Goal: Check status: Check status

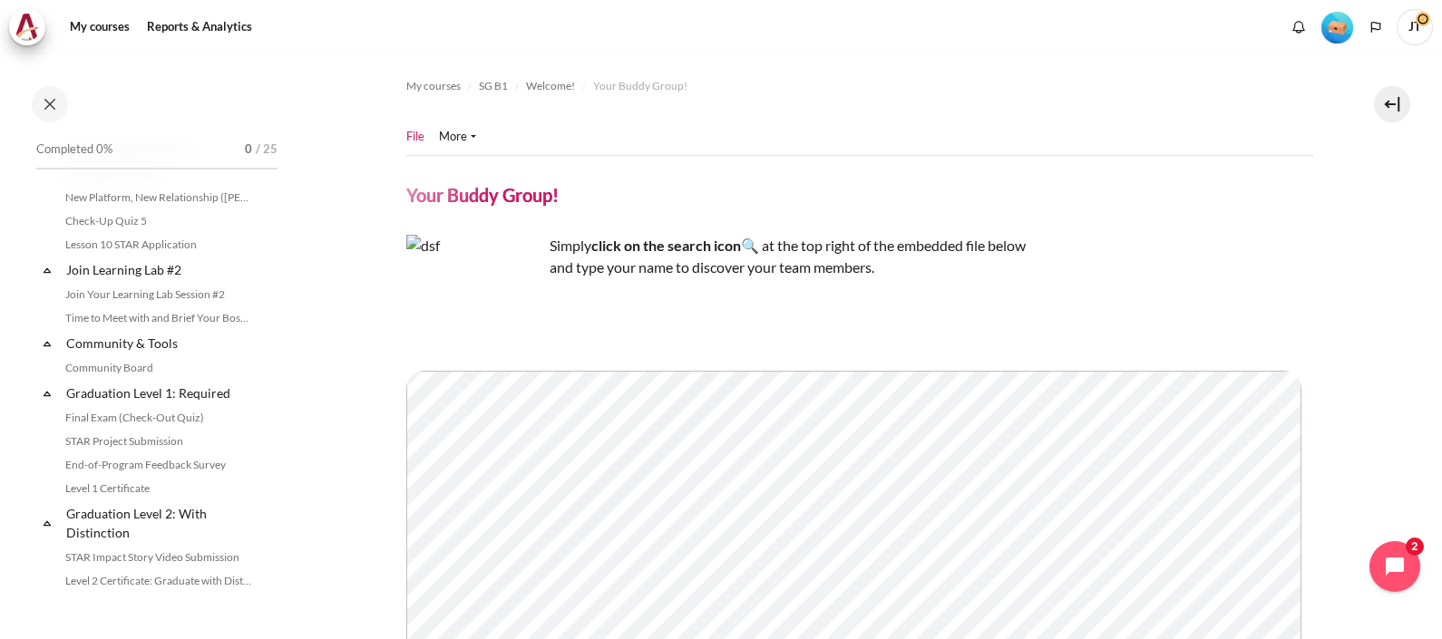
scroll to position [2040, 0]
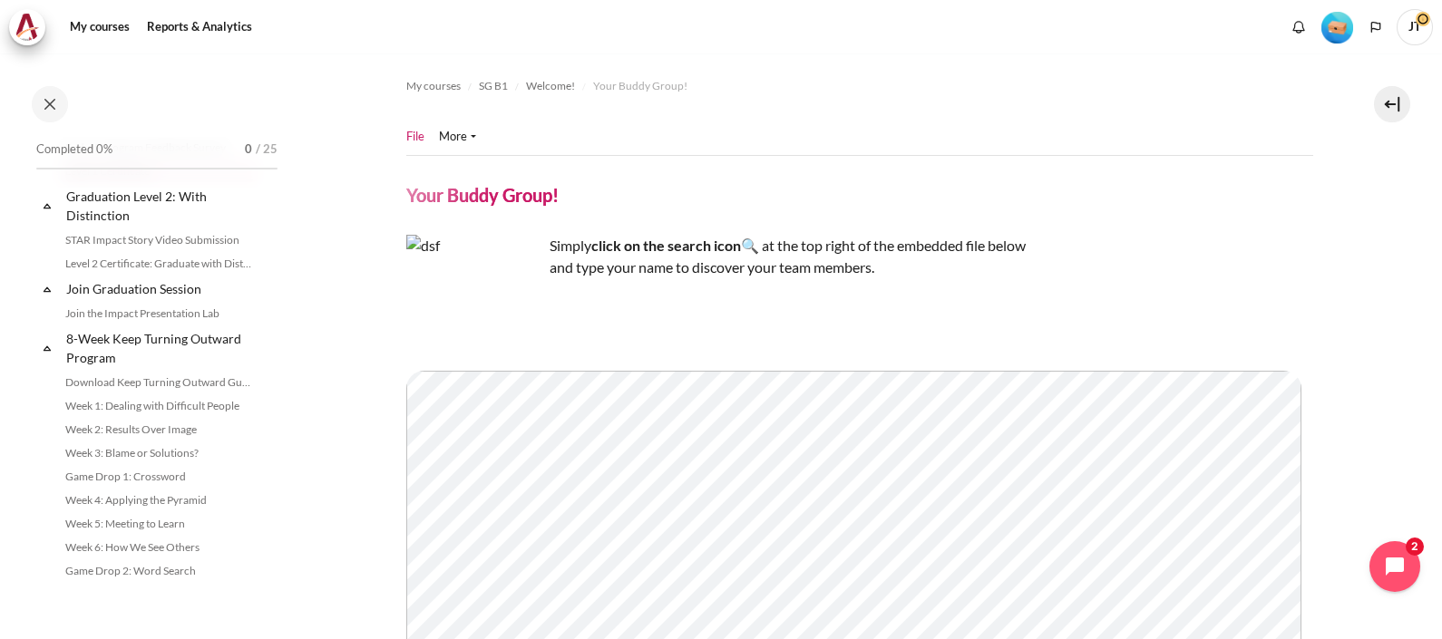
click at [140, 182] on link "Level 1 Certificate" at bounding box center [159, 171] width 198 height 22
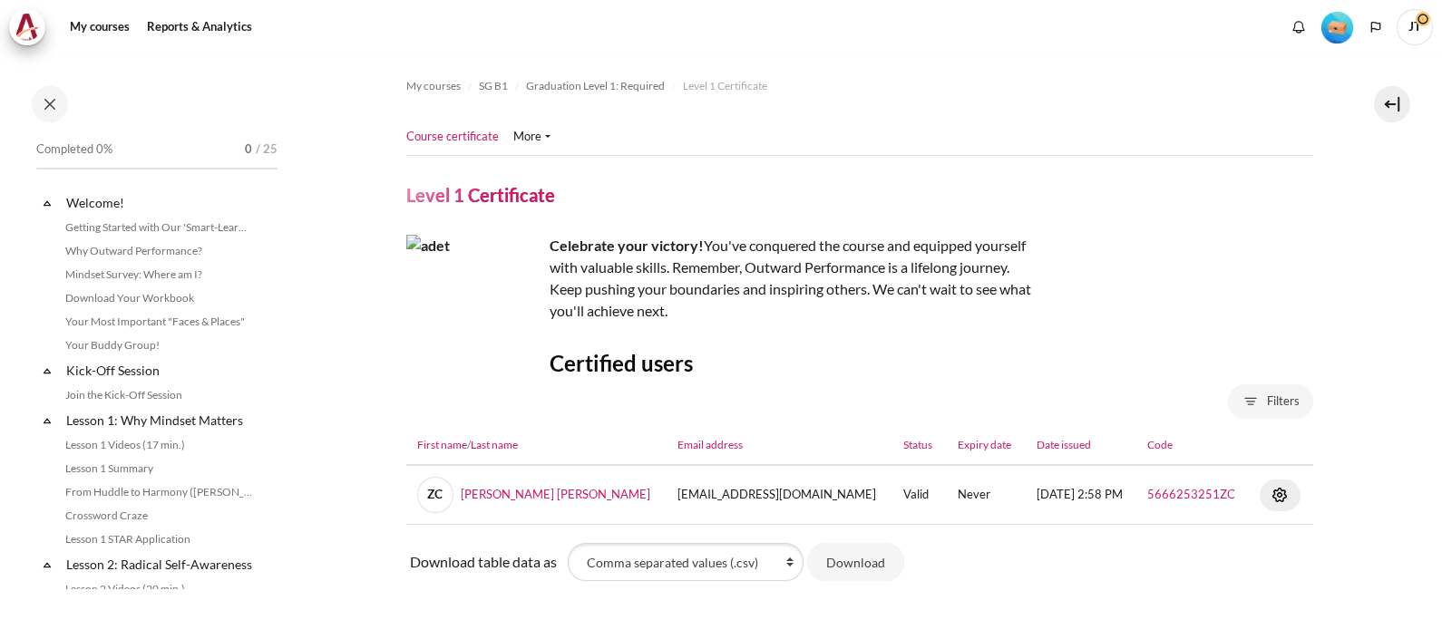
scroll to position [1884, 0]
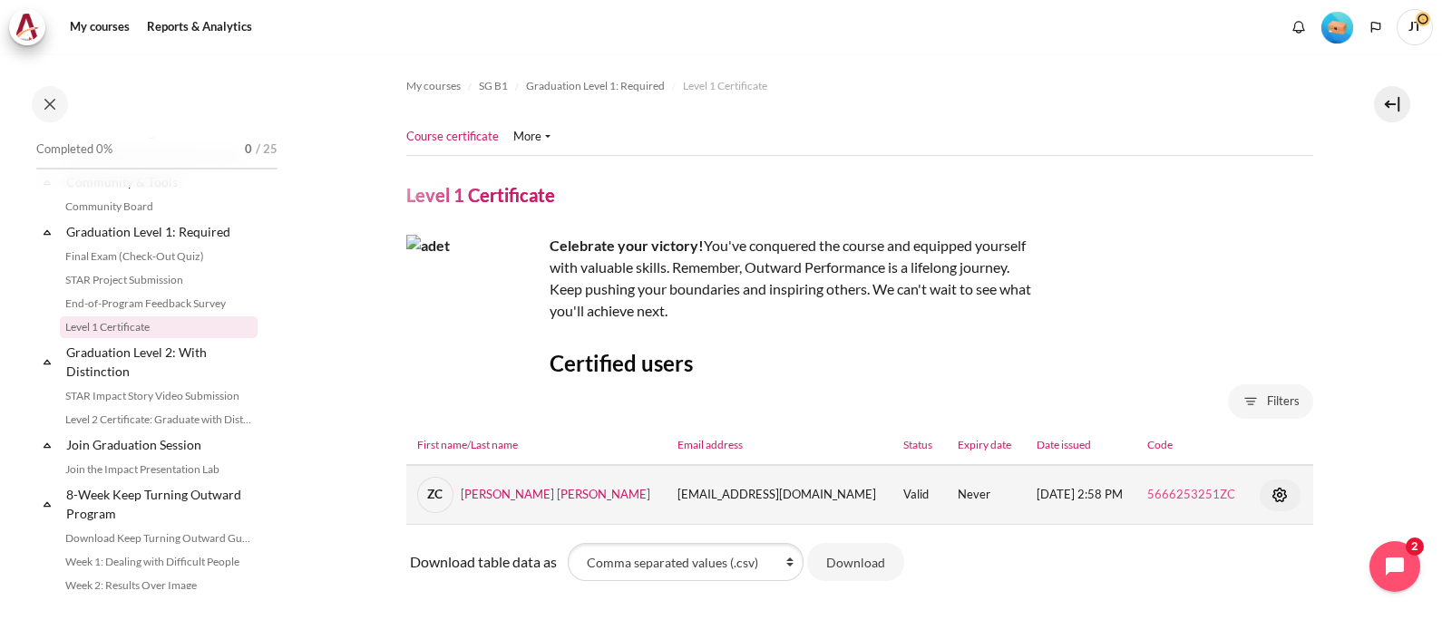
click at [1189, 491] on link "5666253251ZC" at bounding box center [1191, 494] width 88 height 15
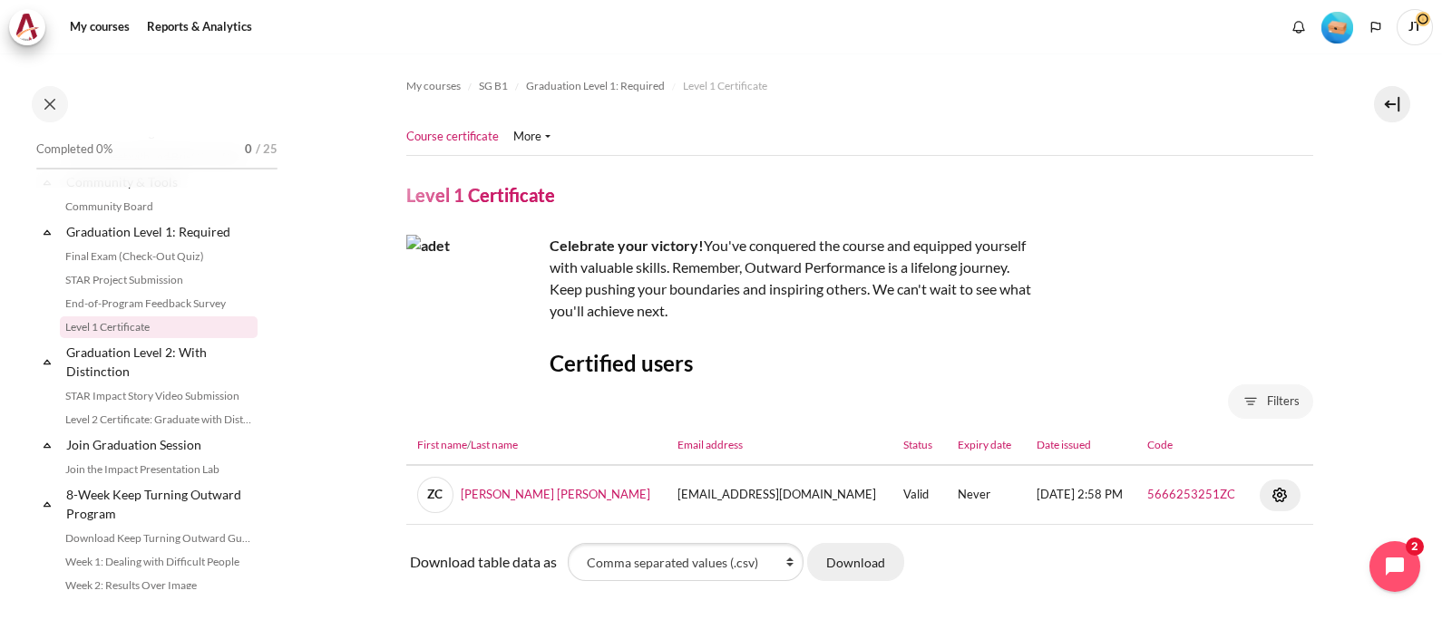
scroll to position [94, 0]
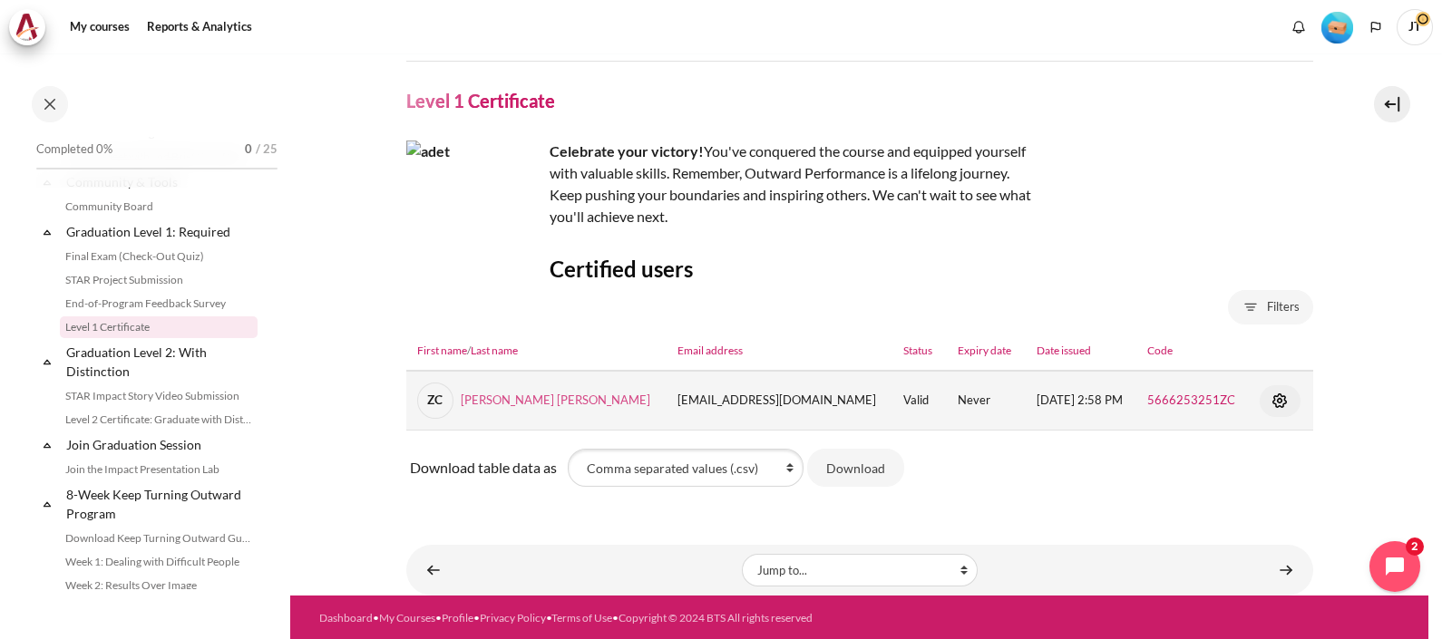
click at [566, 399] on link "ZC Zhengwei Nathaniel Chen" at bounding box center [533, 400] width 233 height 15
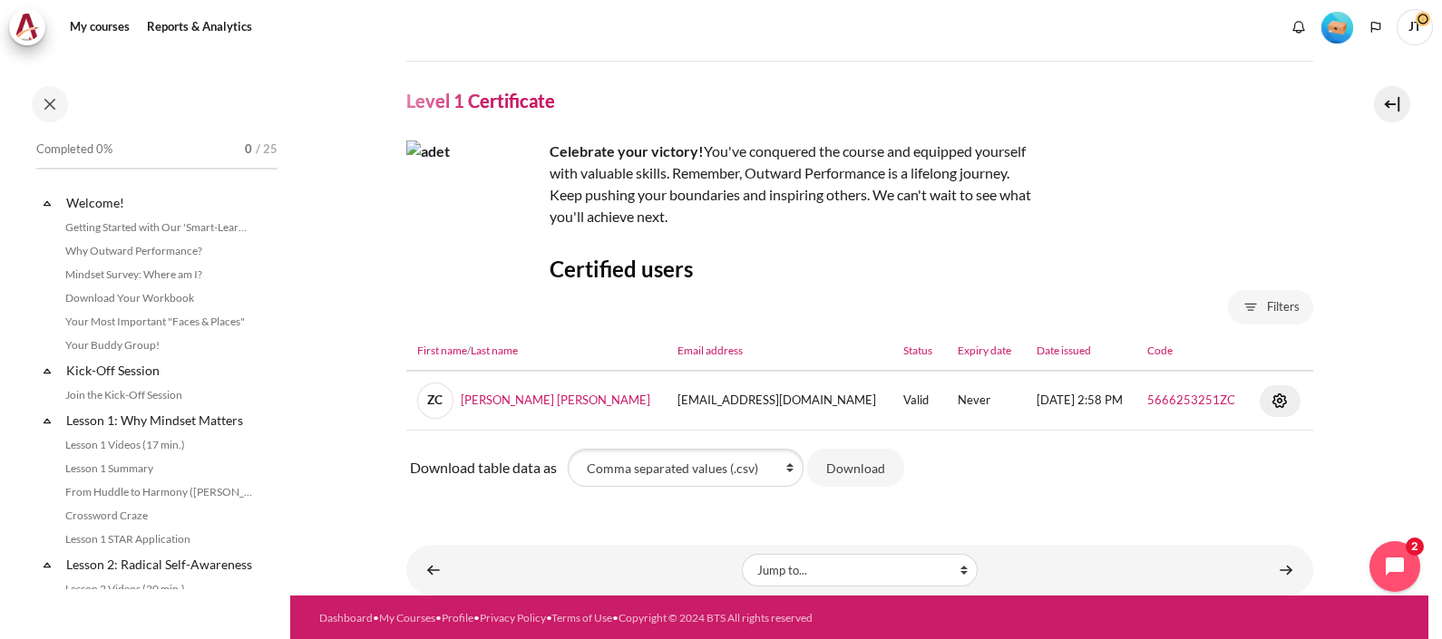
scroll to position [1884, 0]
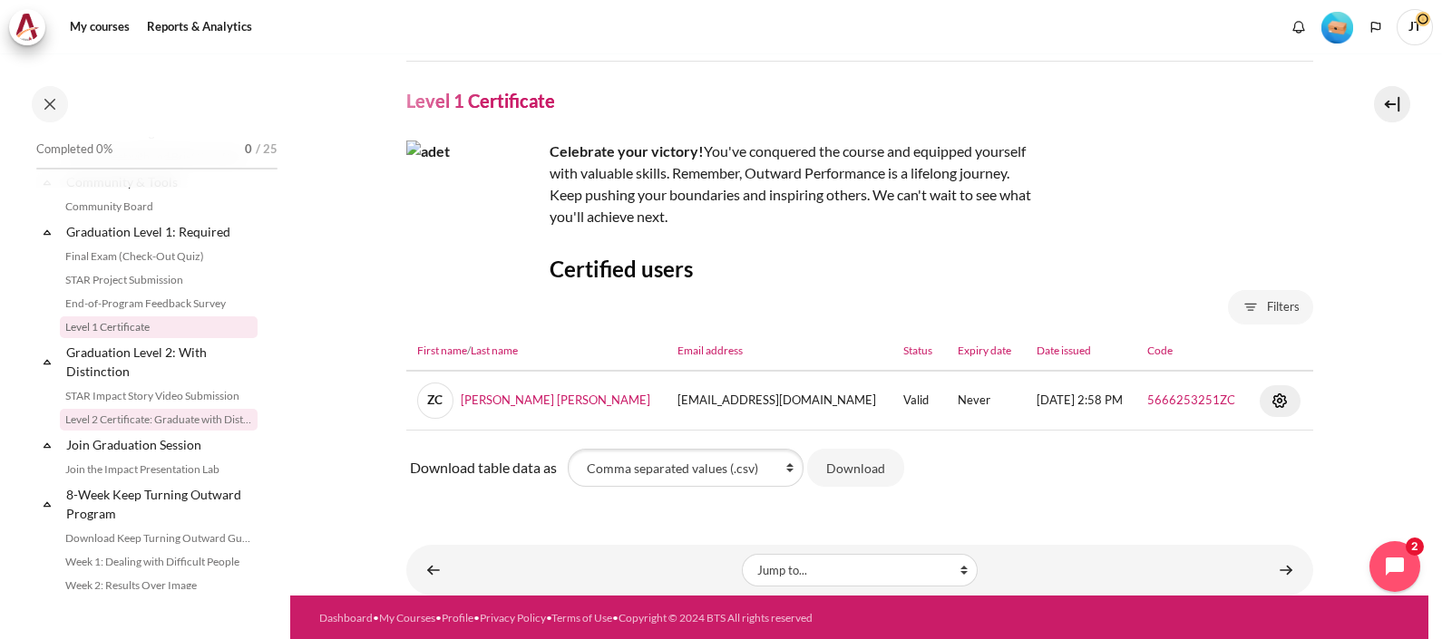
click at [180, 431] on link "Level 2 Certificate: Graduate with Distinction" at bounding box center [159, 420] width 198 height 22
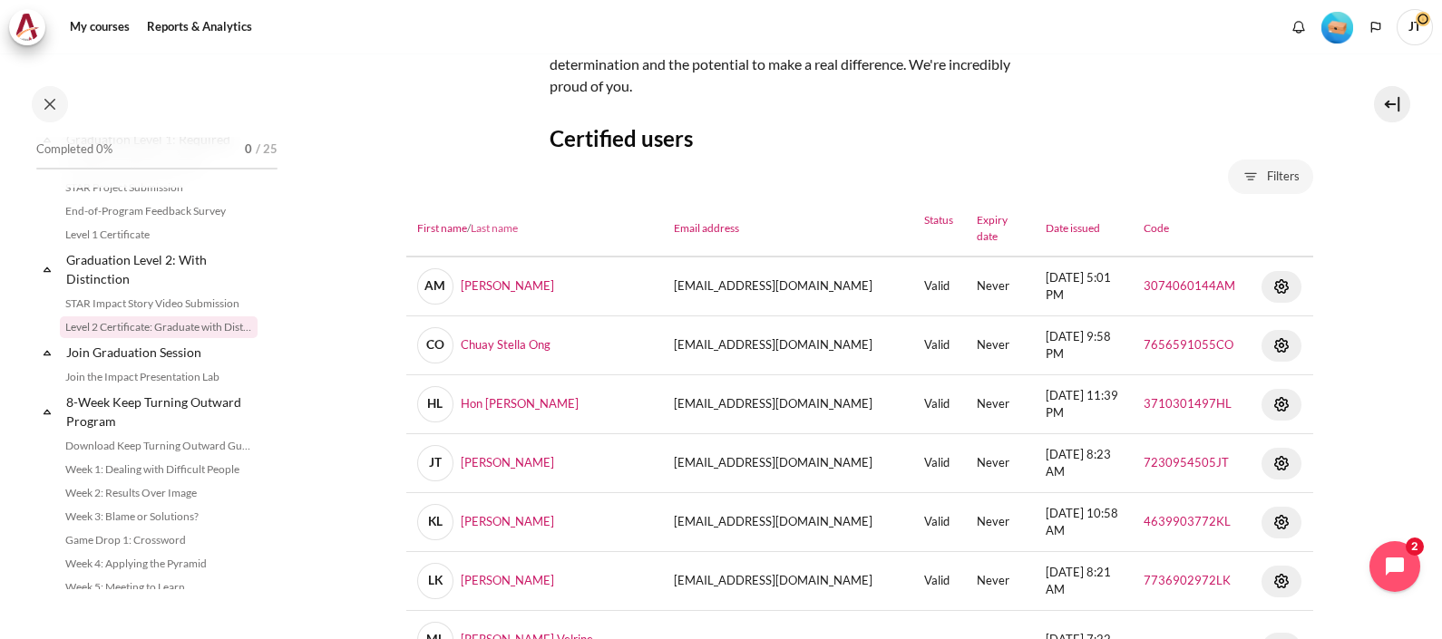
scroll to position [226, 0]
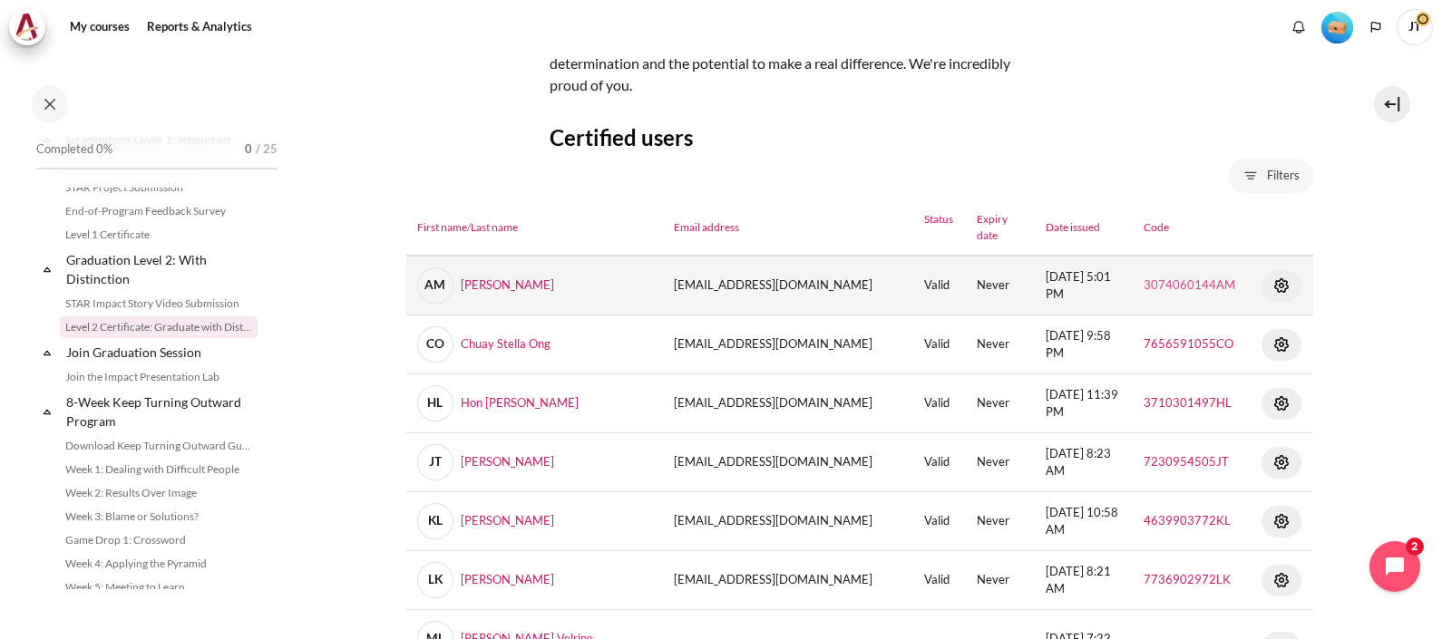
click at [1179, 281] on link "3074060144AM" at bounding box center [1189, 284] width 92 height 15
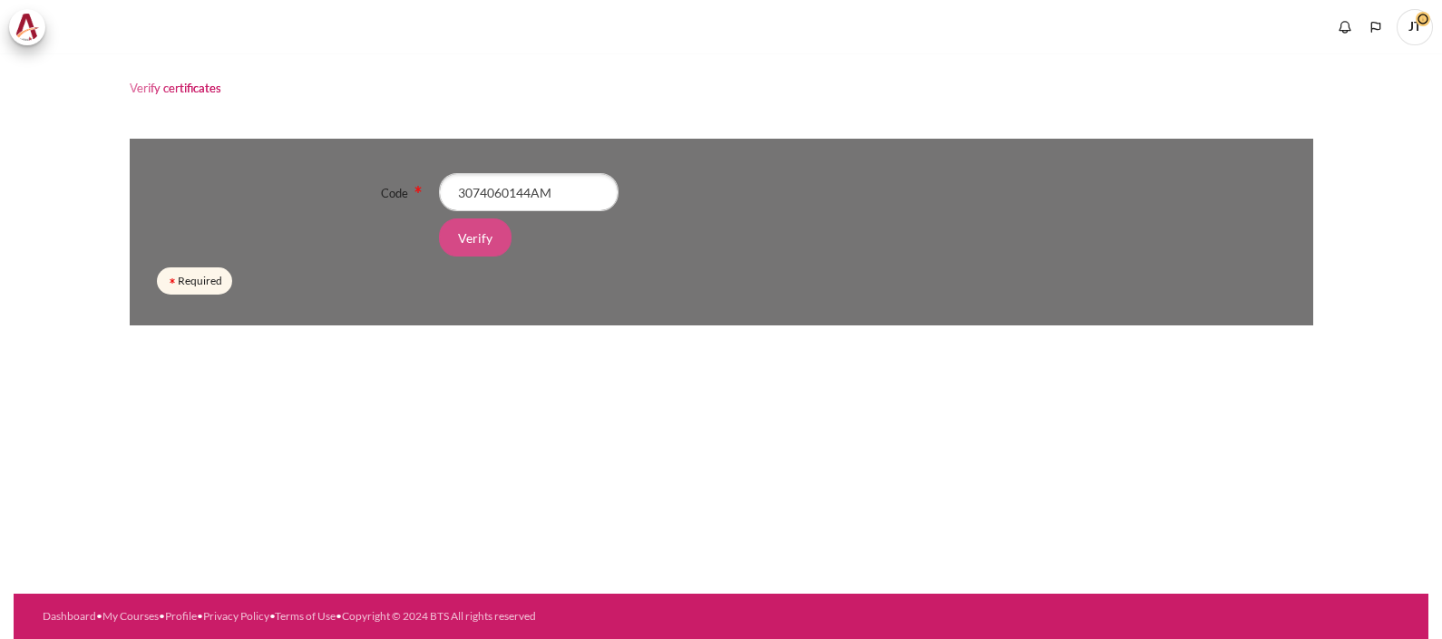
click at [479, 245] on input "Verify" at bounding box center [475, 238] width 73 height 38
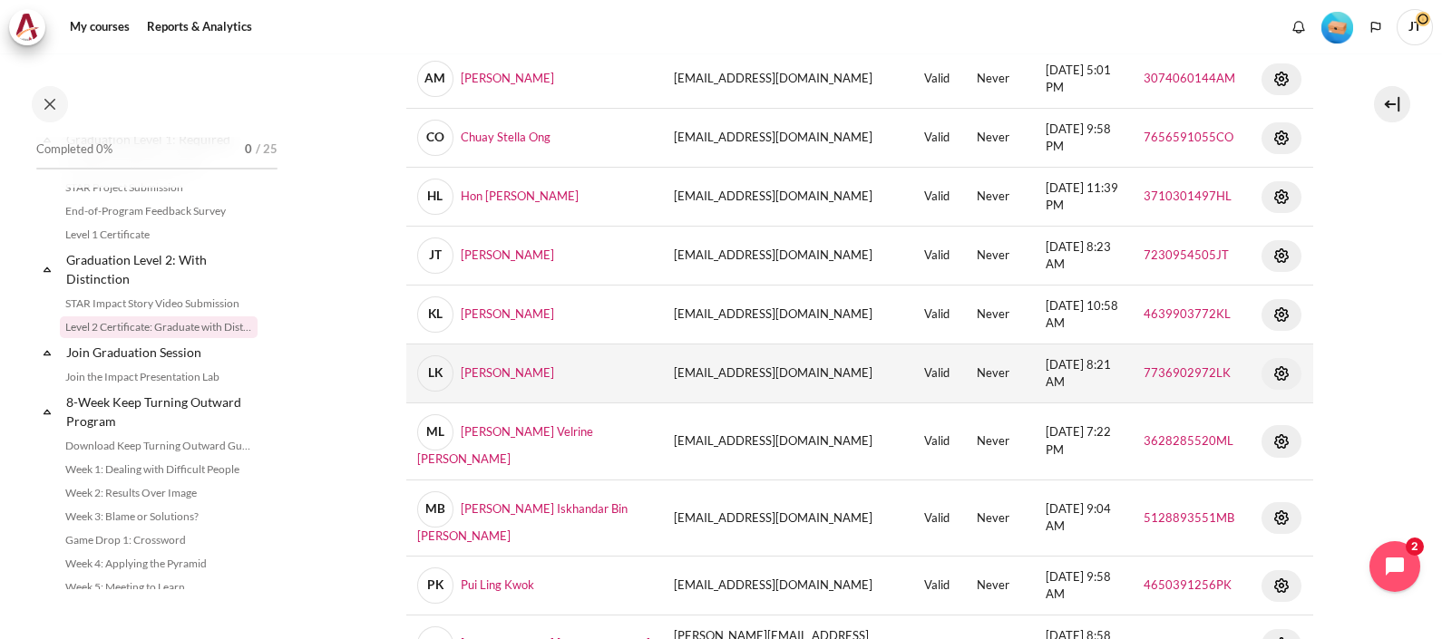
scroll to position [452, 0]
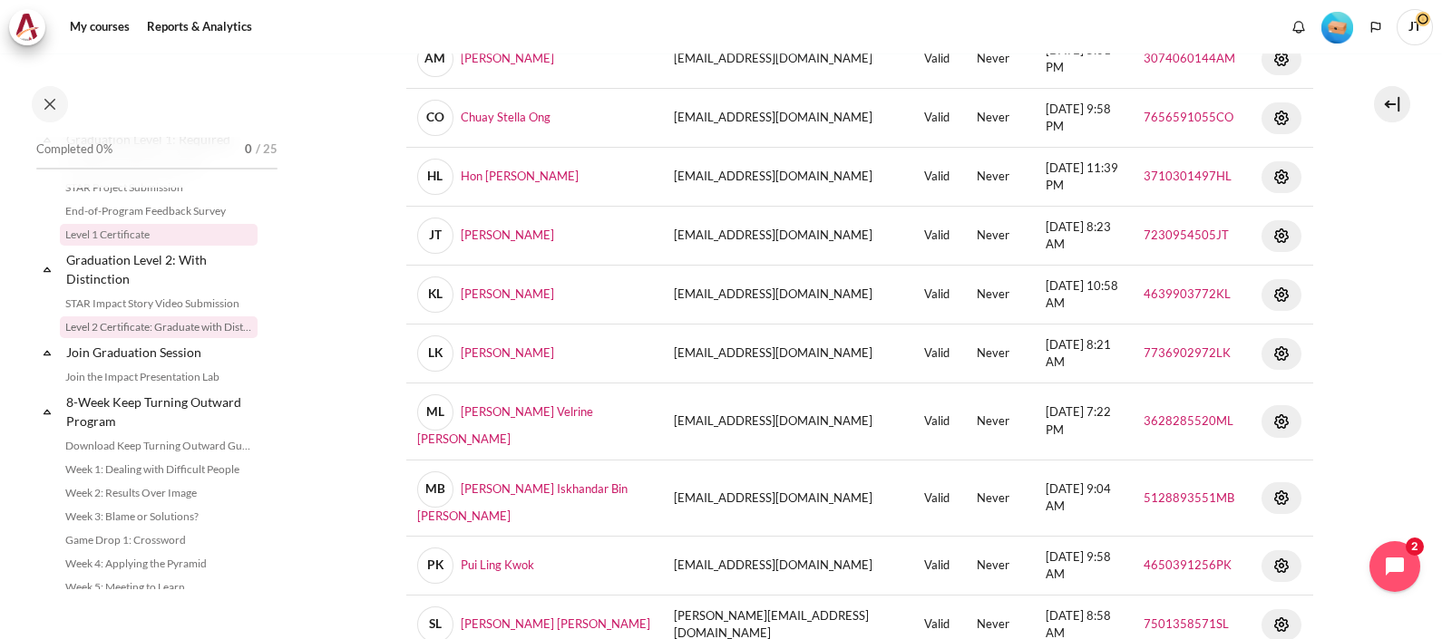
click at [115, 246] on link "Level 1 Certificate" at bounding box center [159, 235] width 198 height 22
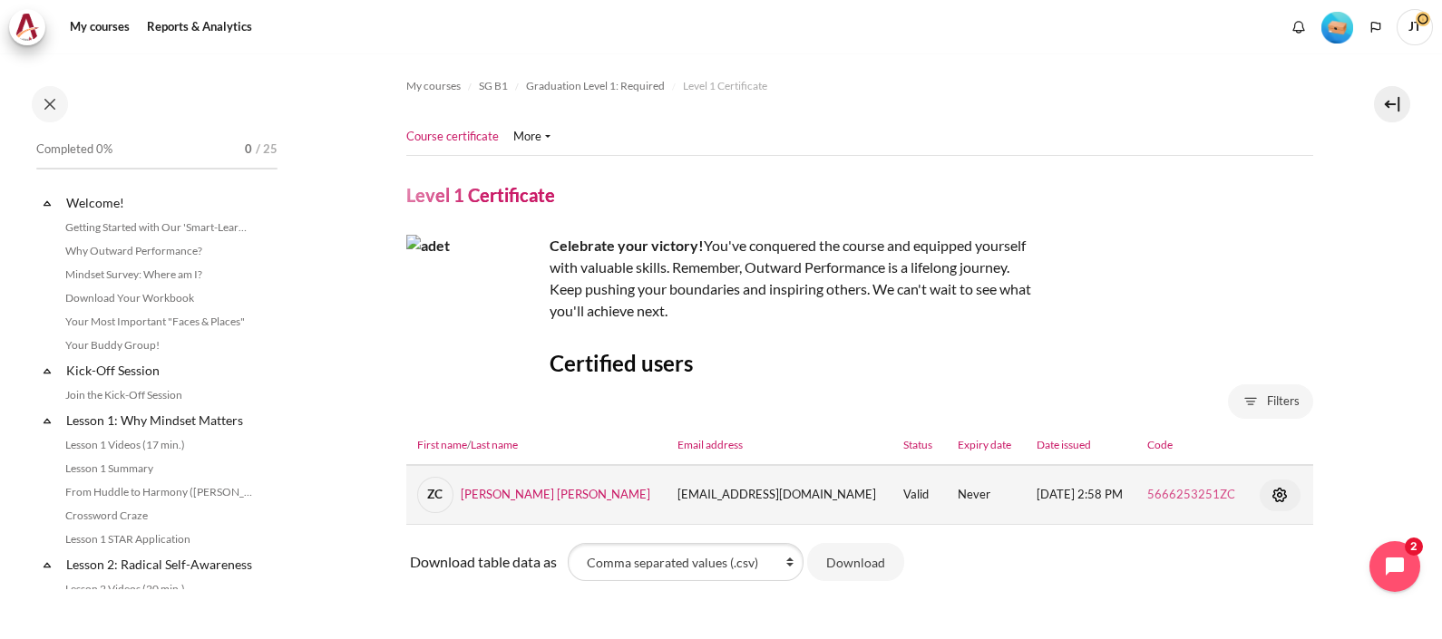
scroll to position [1884, 0]
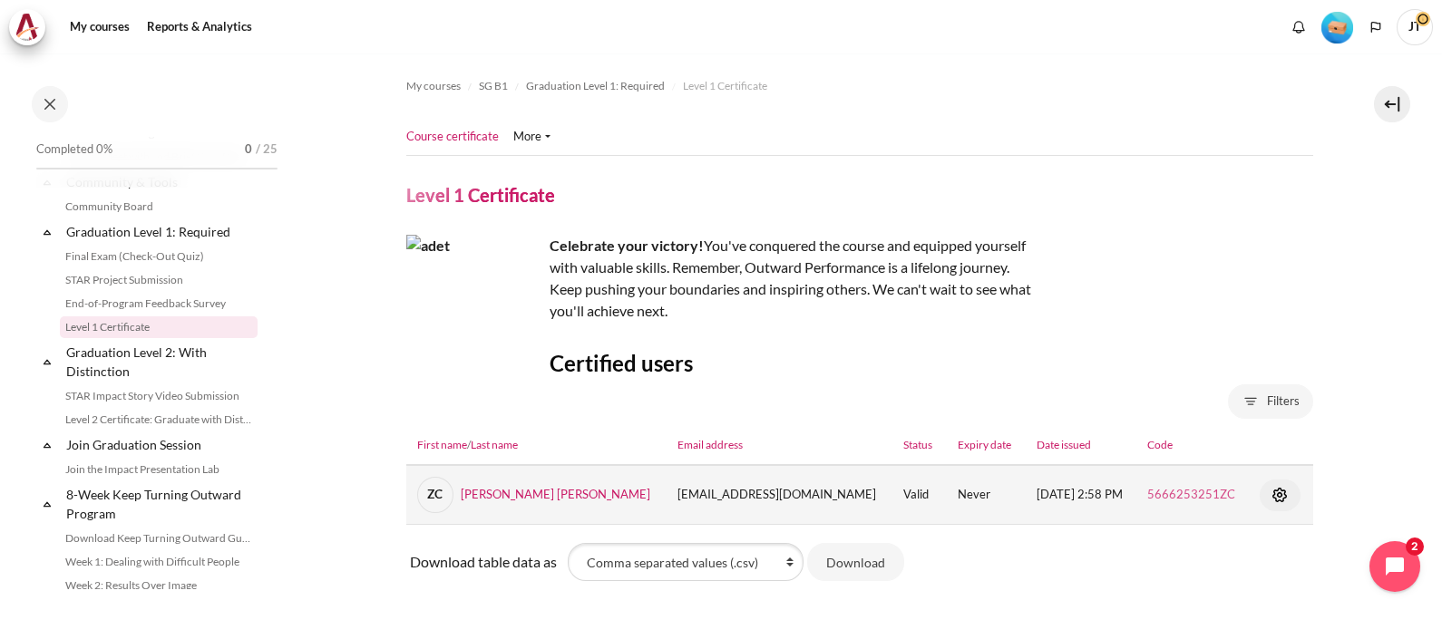
click at [1172, 491] on link "5666253251ZC" at bounding box center [1191, 494] width 88 height 15
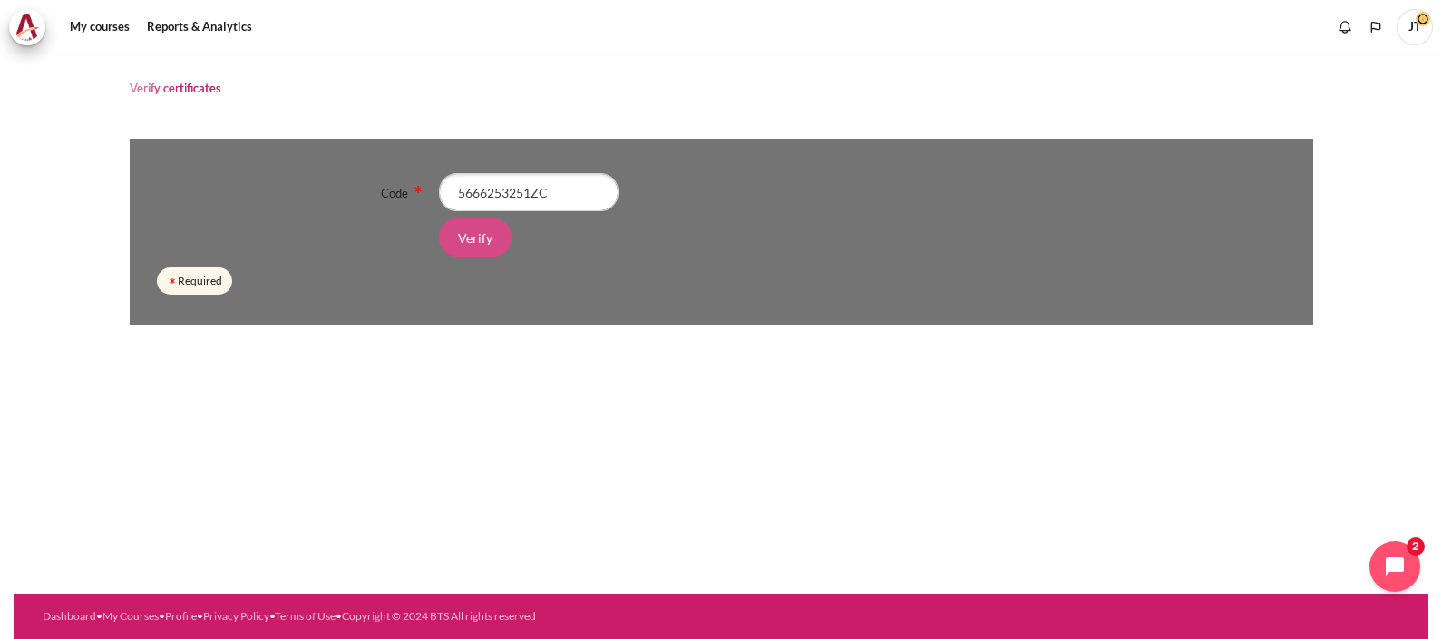
click at [471, 231] on input "Verify" at bounding box center [475, 238] width 73 height 38
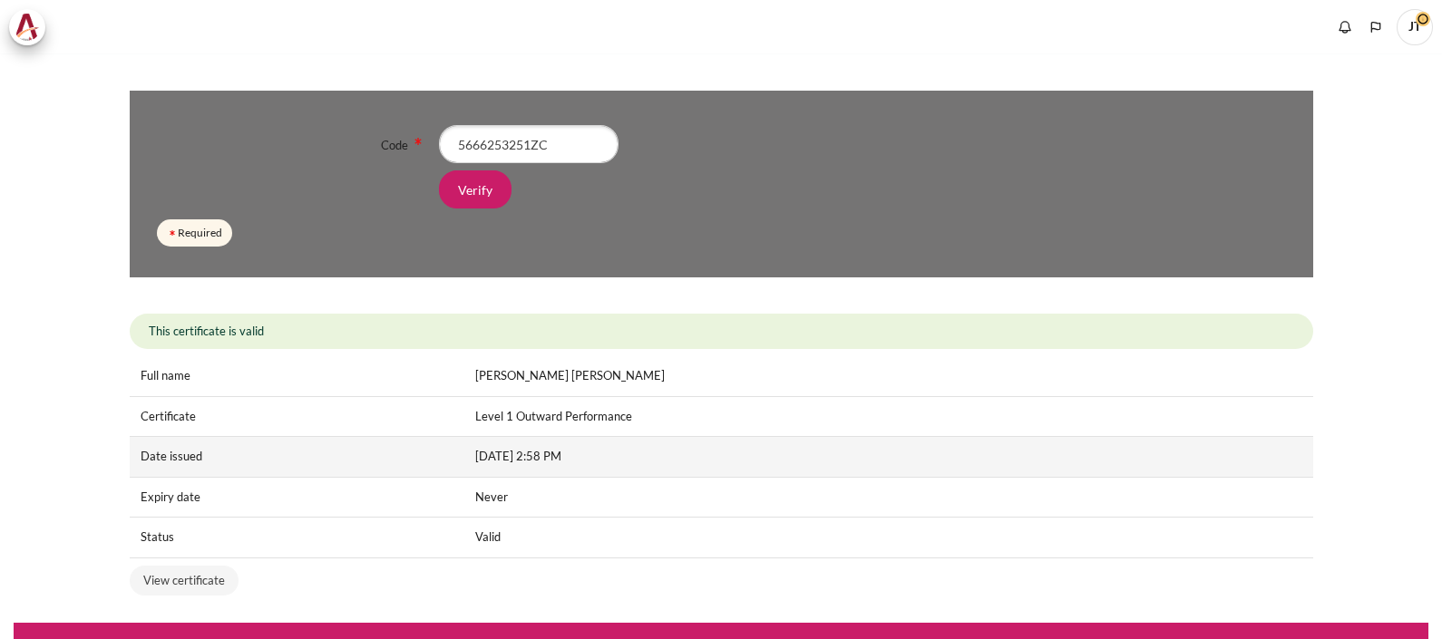
scroll to position [75, 0]
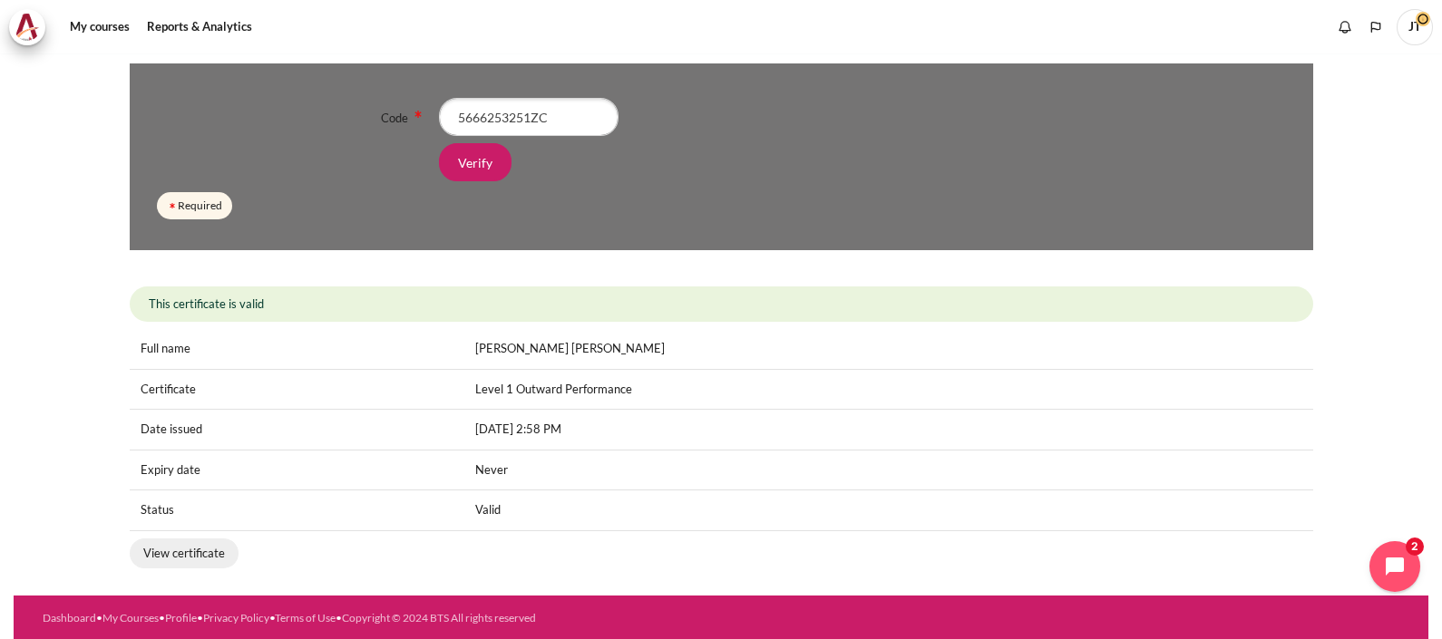
click at [208, 543] on link "View certificate" at bounding box center [184, 554] width 109 height 31
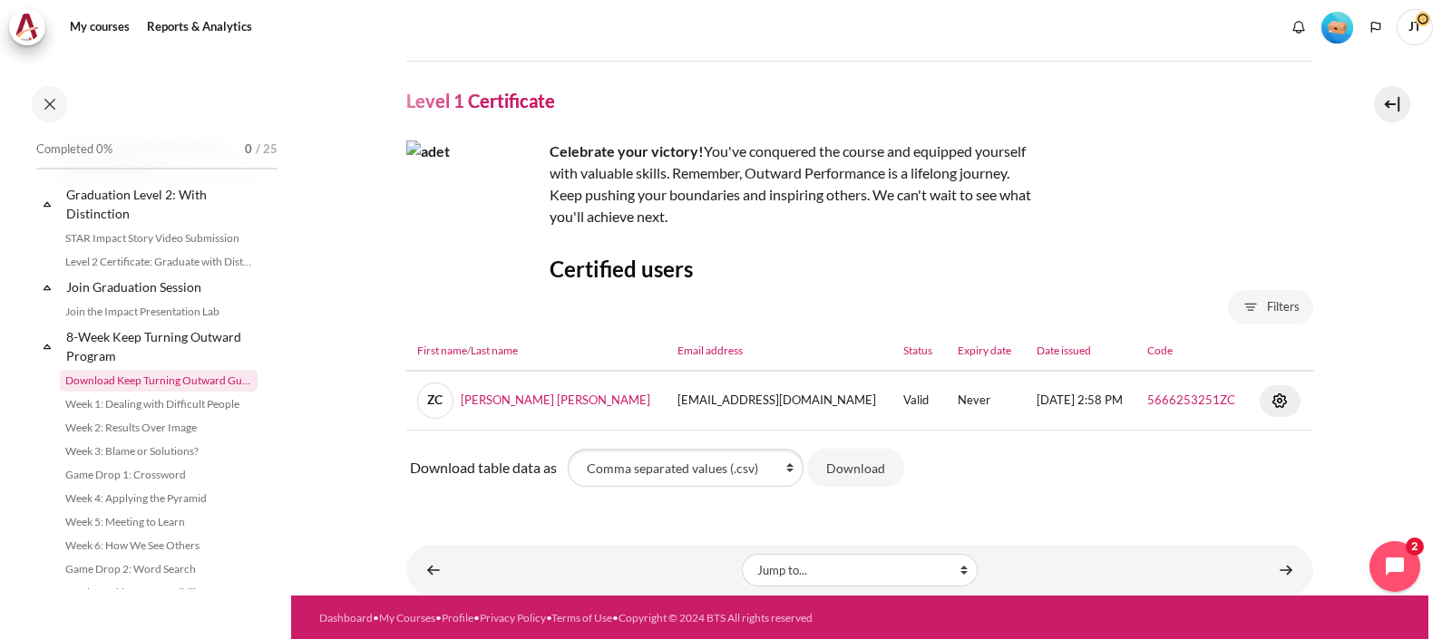
scroll to position [1998, 0]
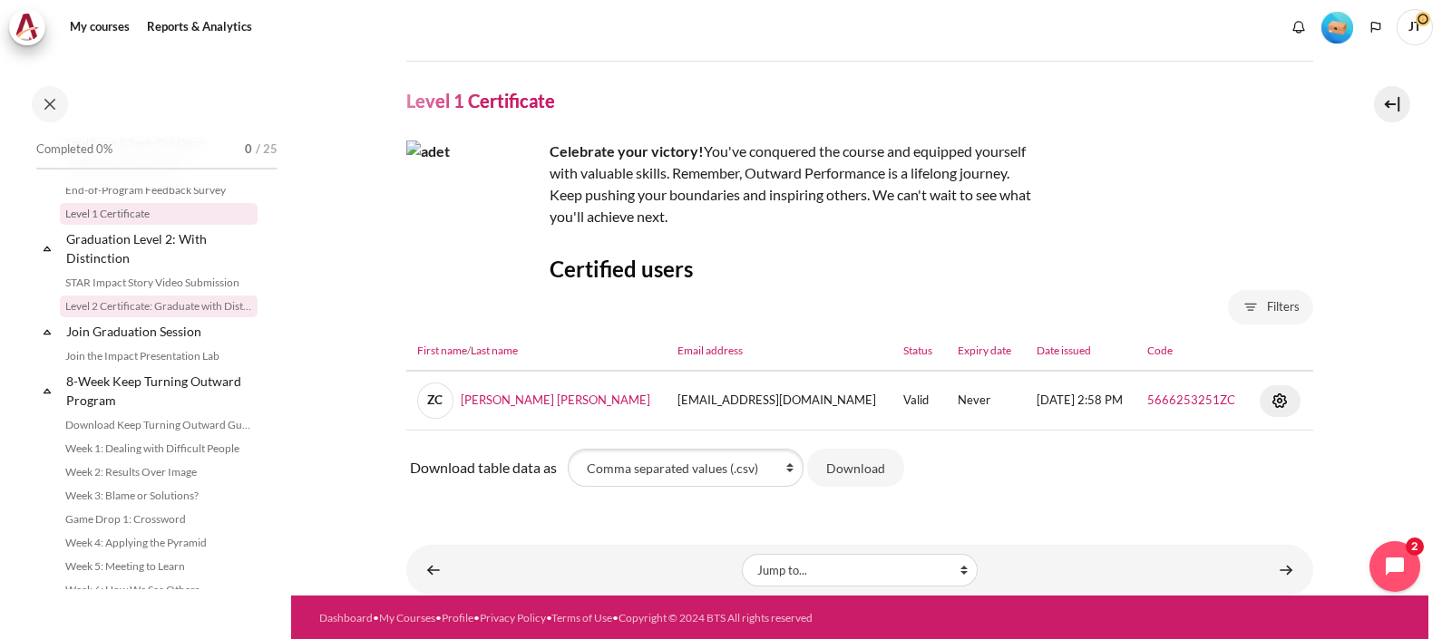
click at [120, 317] on link "Level 2 Certificate: Graduate with Distinction" at bounding box center [159, 307] width 198 height 22
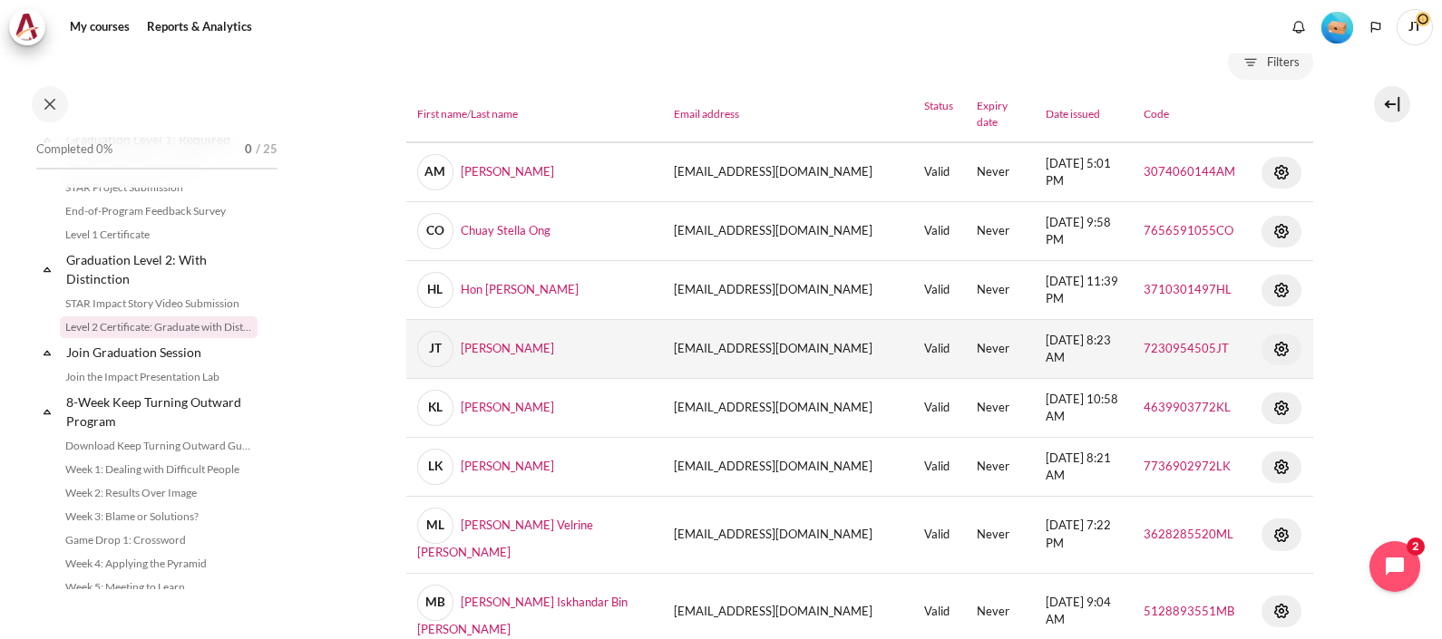
scroll to position [226, 0]
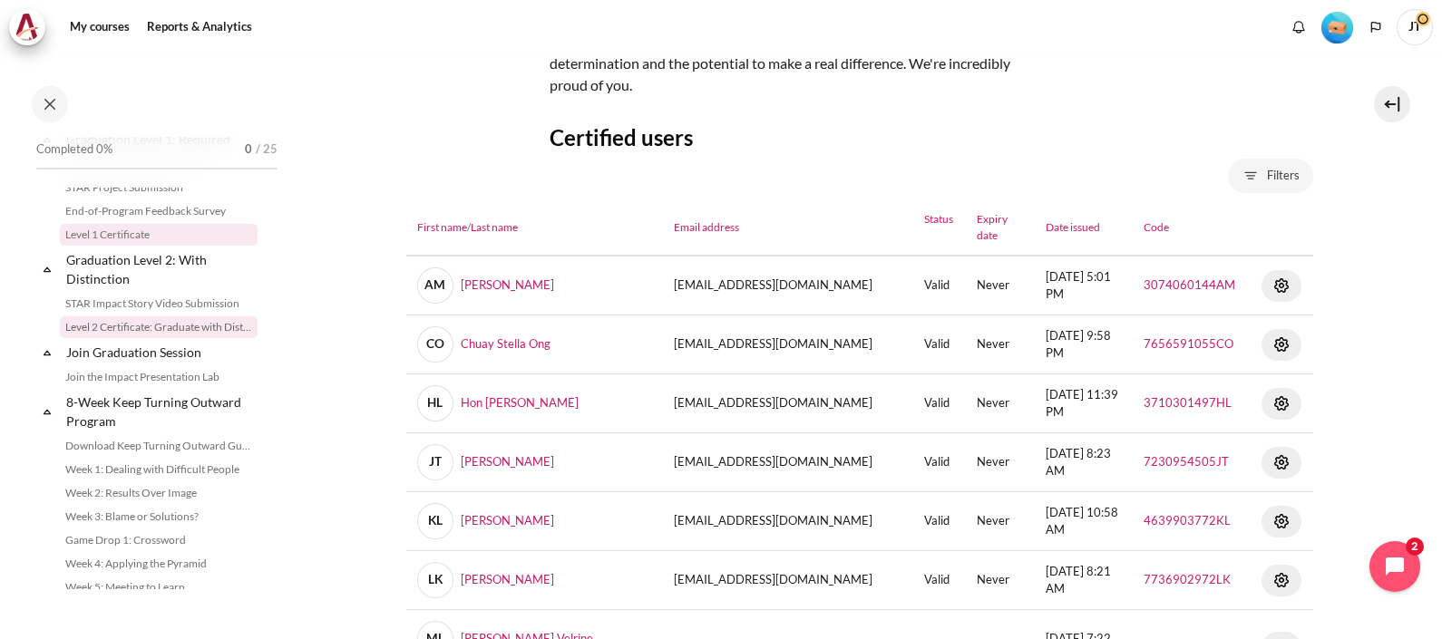
click at [147, 246] on link "Level 1 Certificate" at bounding box center [159, 235] width 198 height 22
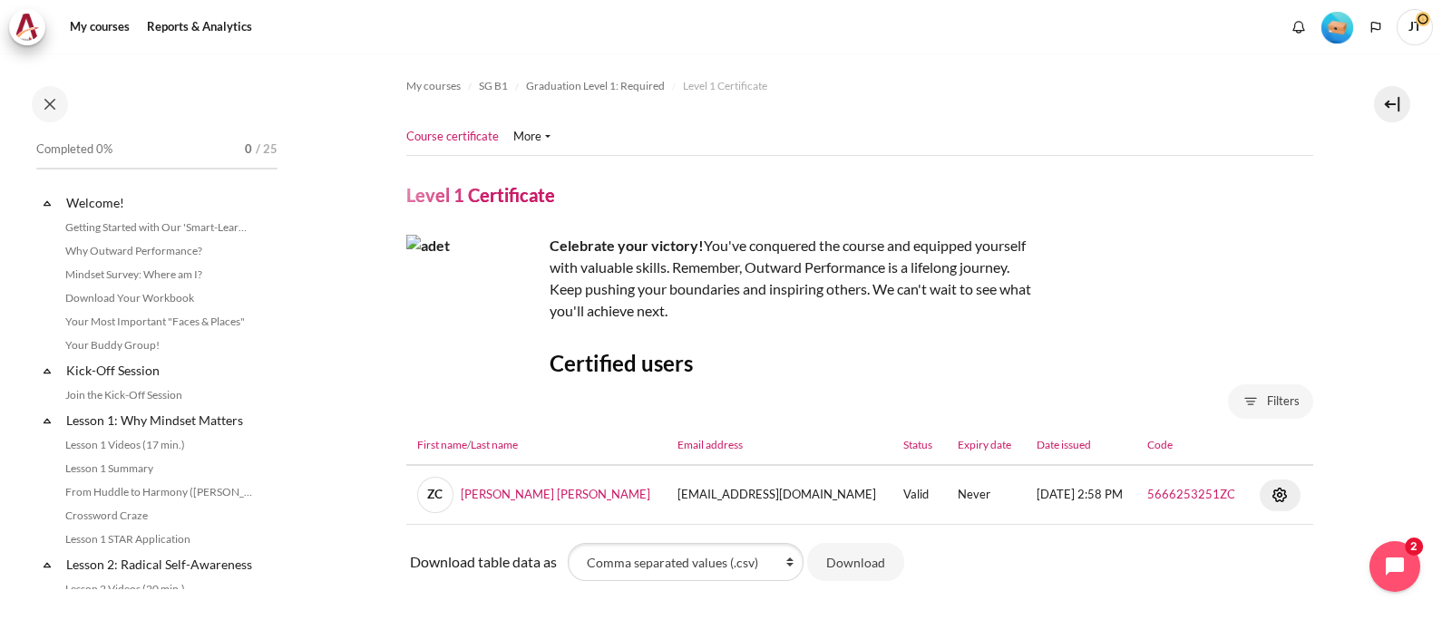
scroll to position [1884, 0]
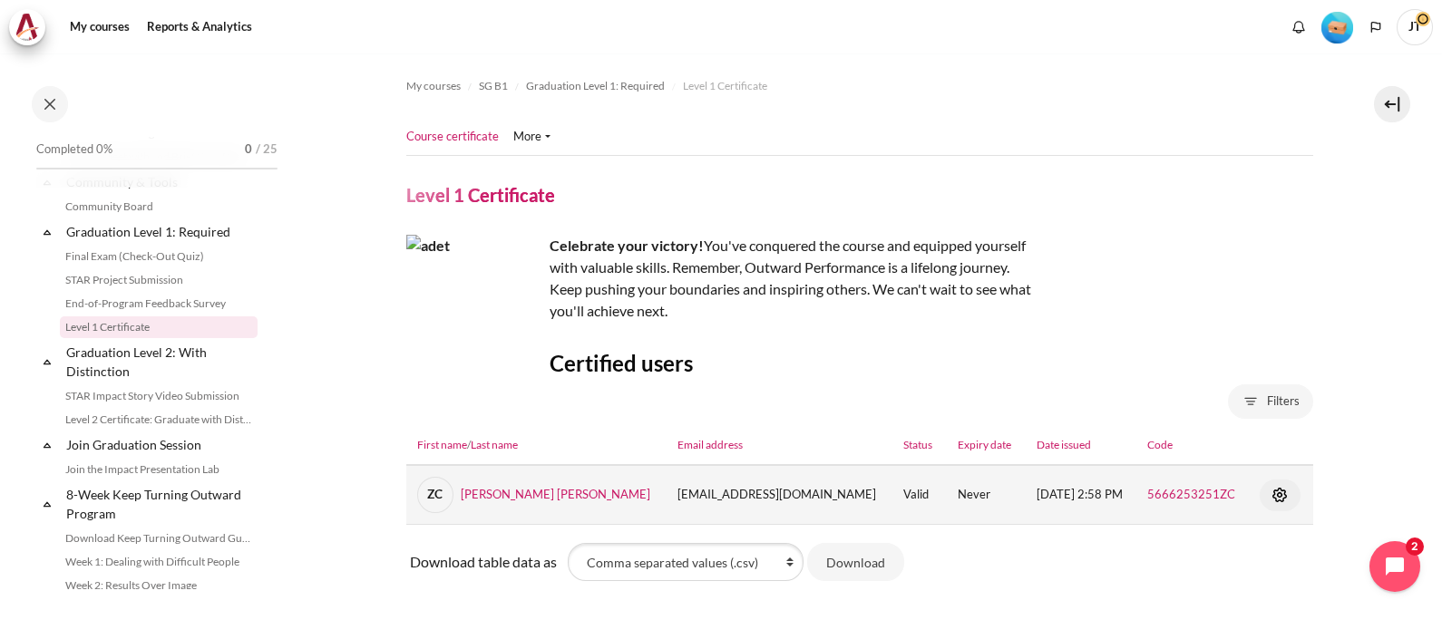
click at [1269, 493] on img "Content" at bounding box center [1280, 495] width 22 height 22
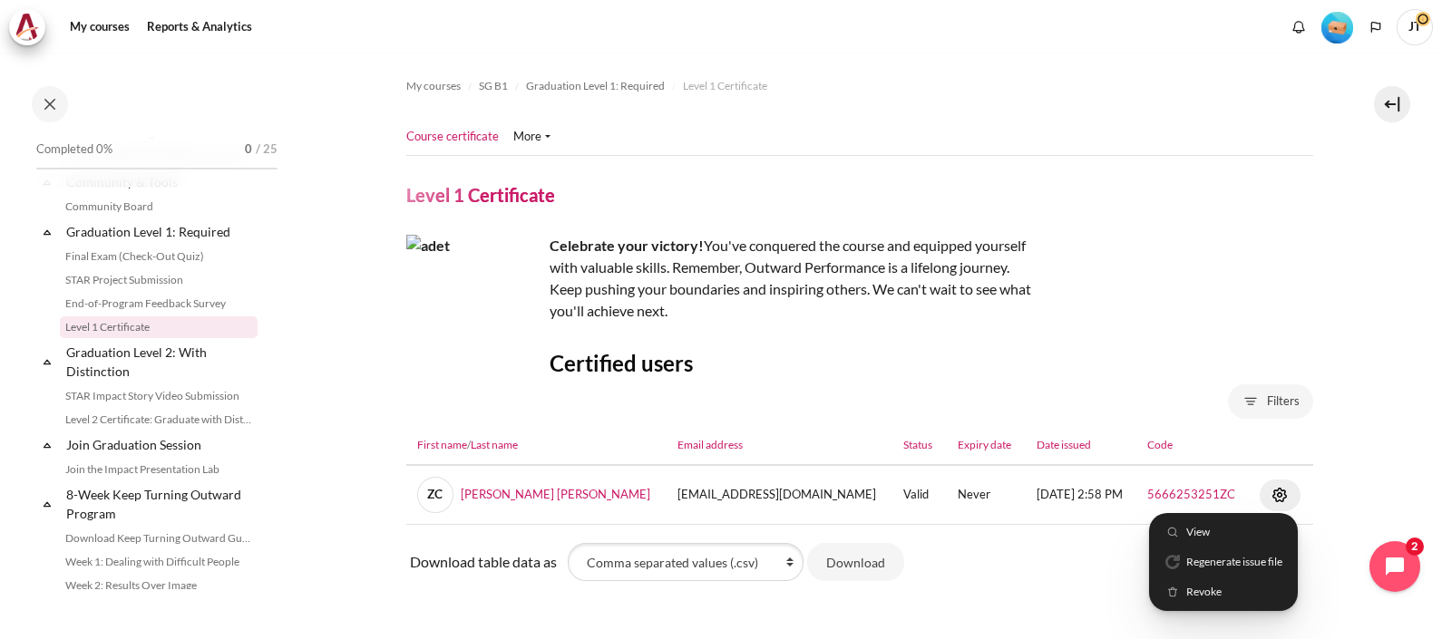
click at [1111, 352] on h3 "Certified users" at bounding box center [859, 363] width 907 height 28
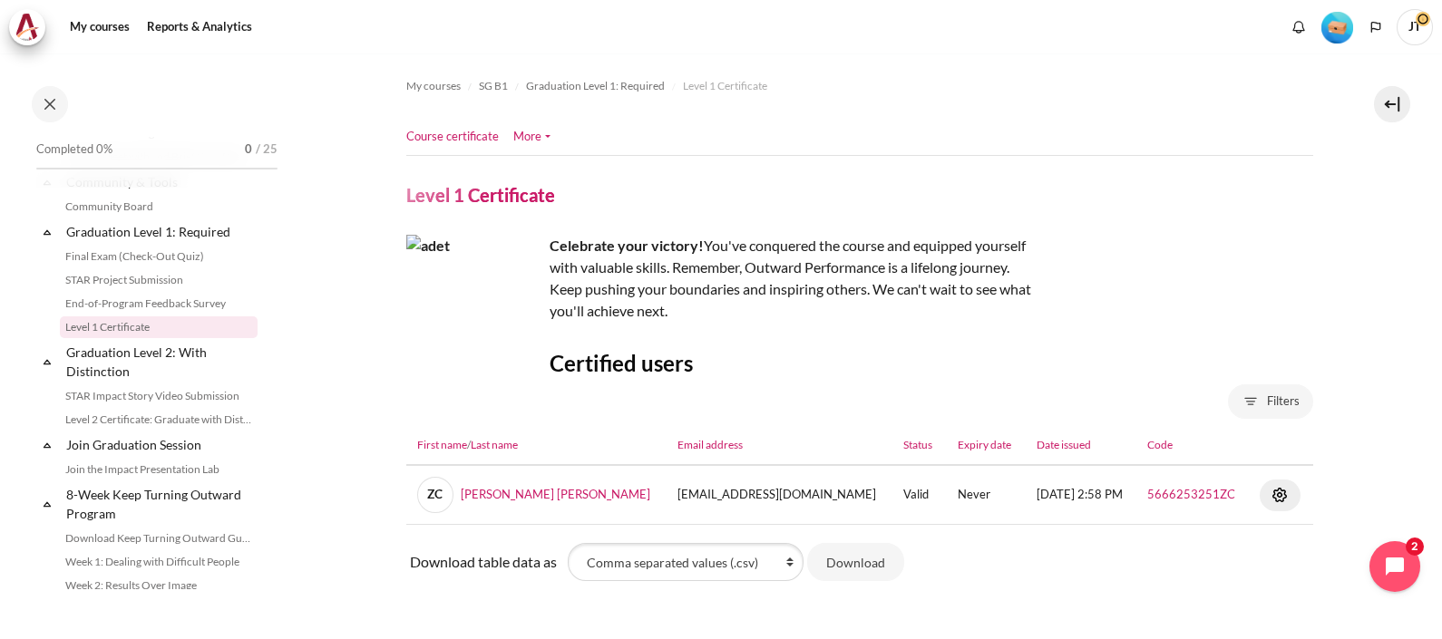
click at [548, 135] on link "More" at bounding box center [531, 137] width 37 height 18
click at [741, 175] on div "Course certificate More" at bounding box center [859, 163] width 907 height 88
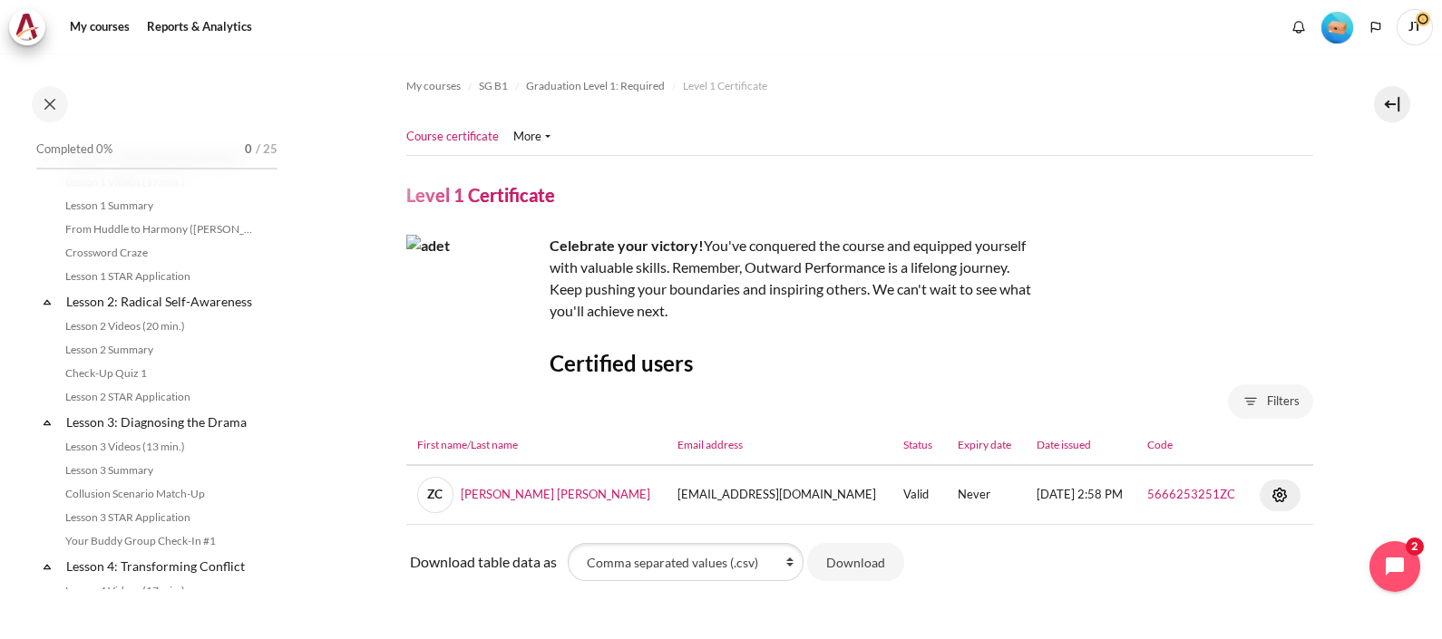
scroll to position [0, 0]
